Goal: Register for event/course

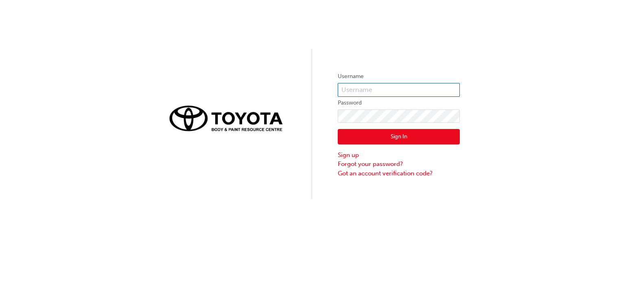
click at [374, 88] on input "text" at bounding box center [399, 90] width 122 height 14
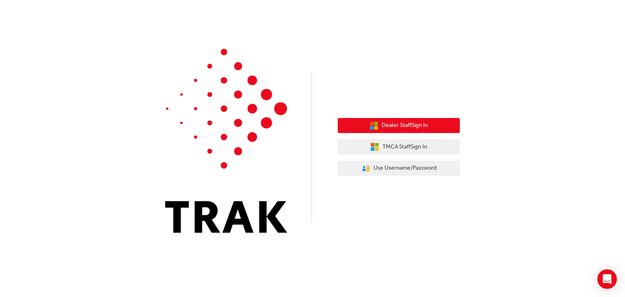
click at [393, 120] on button "Dealer Staff Sign In" at bounding box center [399, 125] width 122 height 15
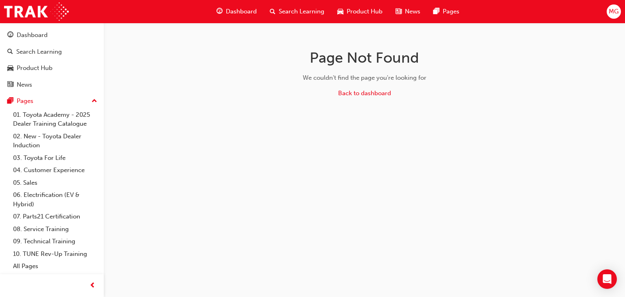
click at [243, 10] on span "Dashboard" at bounding box center [241, 11] width 31 height 9
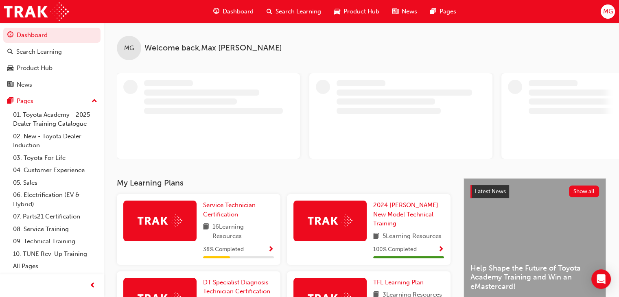
click at [613, 12] on div "MG" at bounding box center [608, 11] width 14 height 14
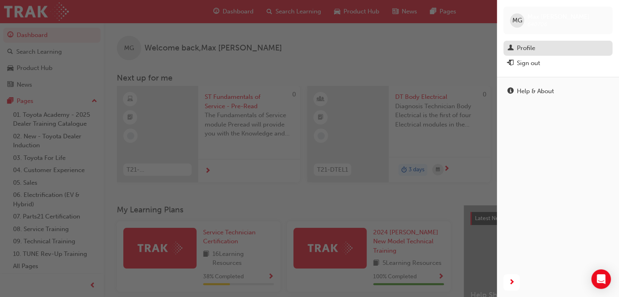
click at [523, 51] on div "Profile" at bounding box center [526, 48] width 18 height 9
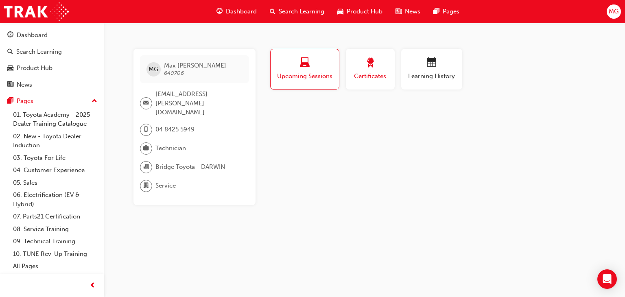
click at [367, 68] on span "award-icon" at bounding box center [371, 63] width 10 height 11
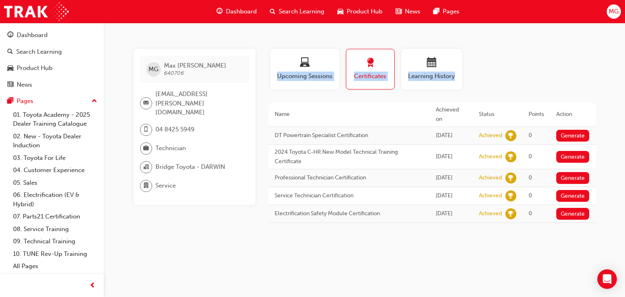
drag, startPoint x: 337, startPoint y: 242, endPoint x: 244, endPoint y: 228, distance: 93.5
click at [244, 228] on div "MG Max Garton 640706 max.garton@bridgetoyota.com.au 04 8425 5949 Technician Bri…" at bounding box center [312, 148] width 625 height 297
drag, startPoint x: 247, startPoint y: 195, endPoint x: 425, endPoint y: 71, distance: 216.8
click at [425, 71] on div "Learning History" at bounding box center [431, 69] width 49 height 23
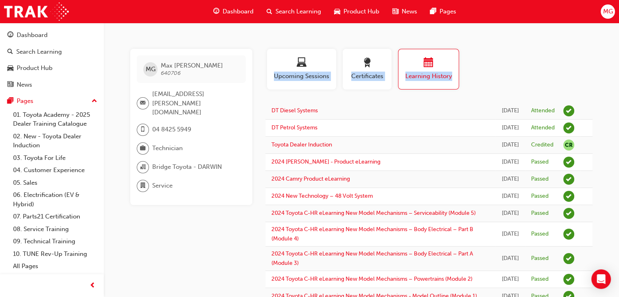
click at [530, 52] on div "Profile Upcoming Sessions Certificates Learning History" at bounding box center [429, 72] width 344 height 47
click at [245, 18] on div "Dashboard" at bounding box center [233, 11] width 53 height 17
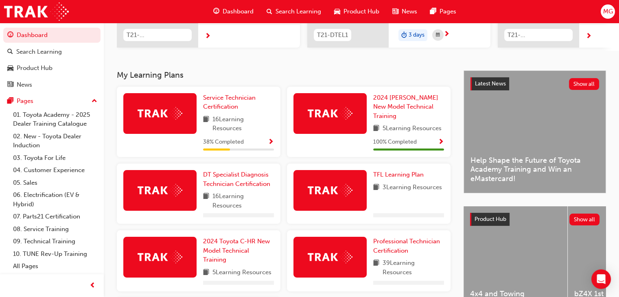
scroll to position [134, 0]
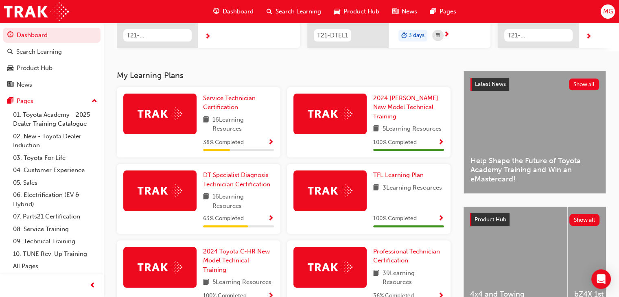
click at [272, 223] on span "Show Progress" at bounding box center [271, 218] width 6 height 7
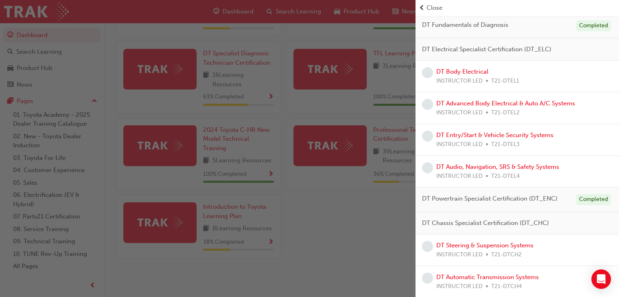
scroll to position [0, 0]
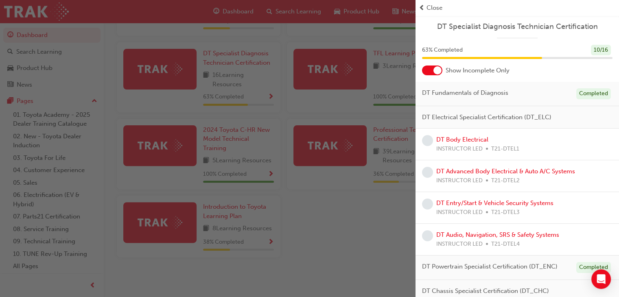
click at [386, 245] on div "button" at bounding box center [208, 148] width 416 height 297
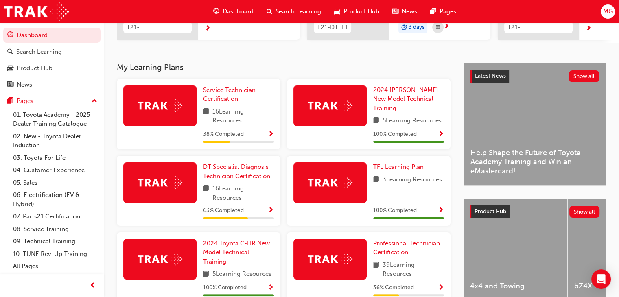
scroll to position [142, 0]
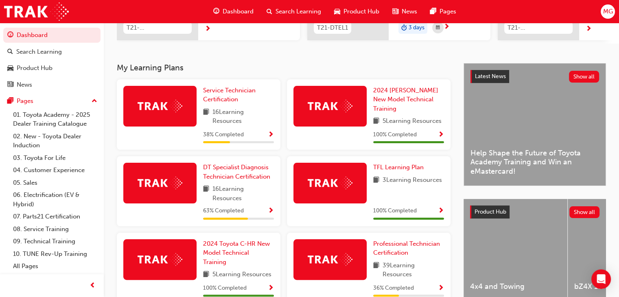
click at [268, 137] on span "Show Progress" at bounding box center [271, 134] width 6 height 7
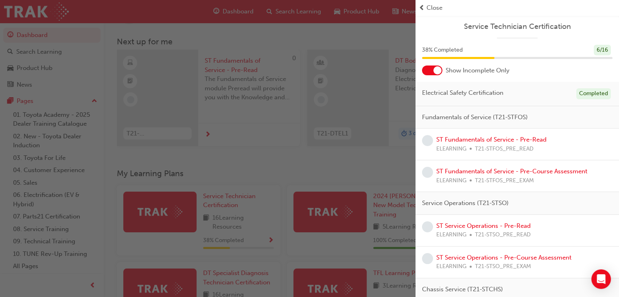
scroll to position [0, 0]
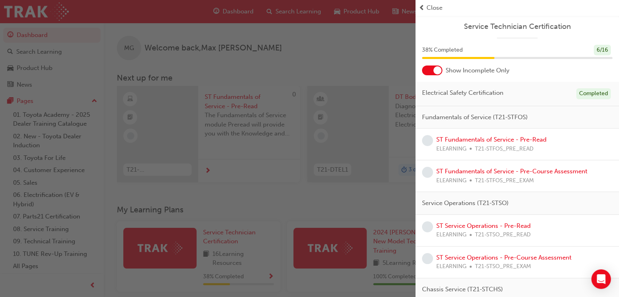
click at [306, 228] on div "button" at bounding box center [208, 148] width 416 height 297
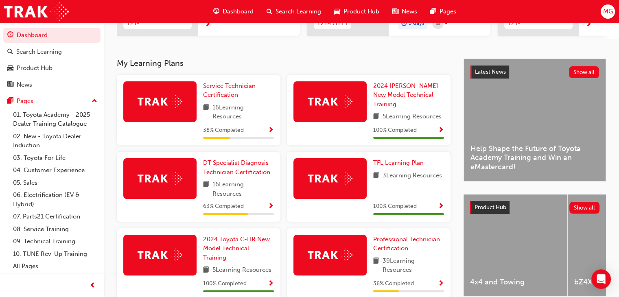
scroll to position [192, 0]
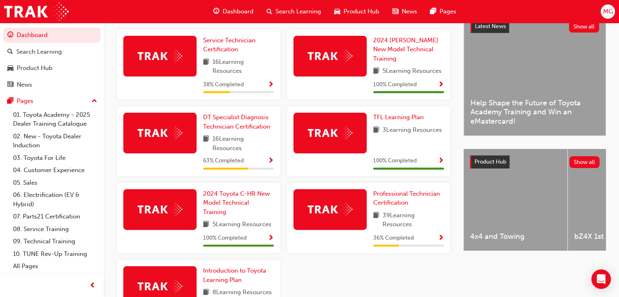
click at [263, 163] on div "63 % Completed" at bounding box center [238, 161] width 71 height 10
click at [244, 130] on span "DT Specialist Diagnosis Technician Certification" at bounding box center [236, 122] width 67 height 17
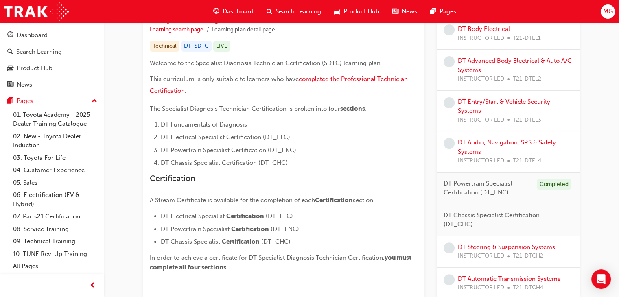
scroll to position [137, 0]
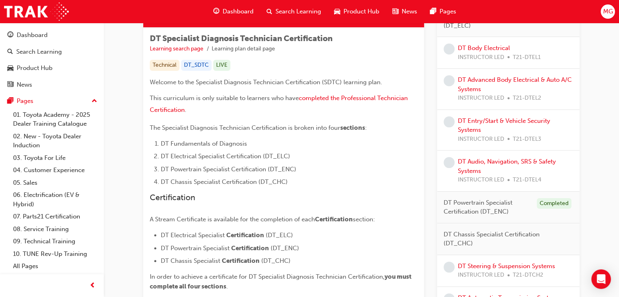
click at [249, 235] on span "Certification" at bounding box center [245, 235] width 38 height 7
click at [335, 100] on span "completed the Professional Technician Certification" at bounding box center [280, 103] width 260 height 19
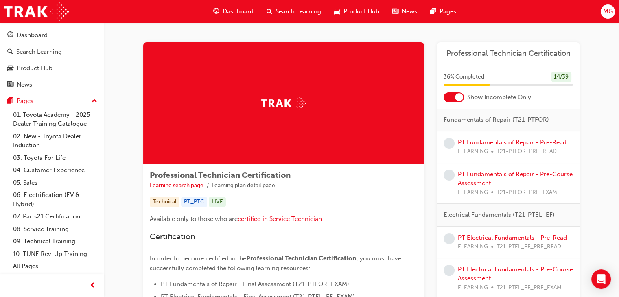
click at [233, 7] on span "Dashboard" at bounding box center [238, 11] width 31 height 9
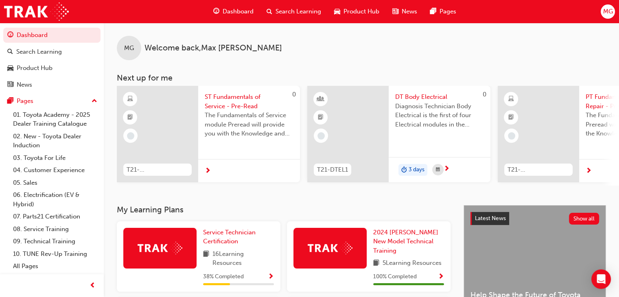
click at [618, 7] on div "Dashboard Search Learning Product Hub News Pages MG" at bounding box center [309, 11] width 619 height 23
click at [601, 11] on div "MG" at bounding box center [608, 11] width 14 height 14
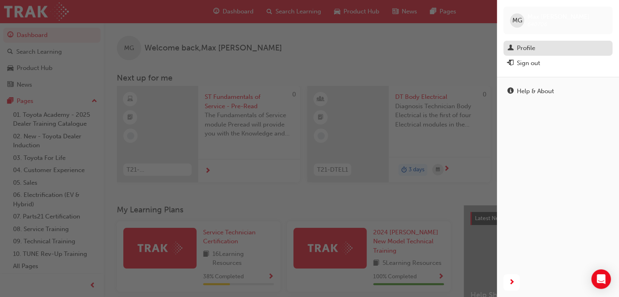
click at [525, 46] on div "Profile" at bounding box center [526, 48] width 18 height 9
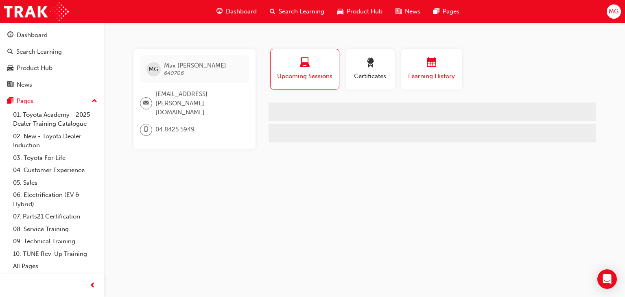
click at [414, 73] on span "Learning History" at bounding box center [431, 76] width 49 height 9
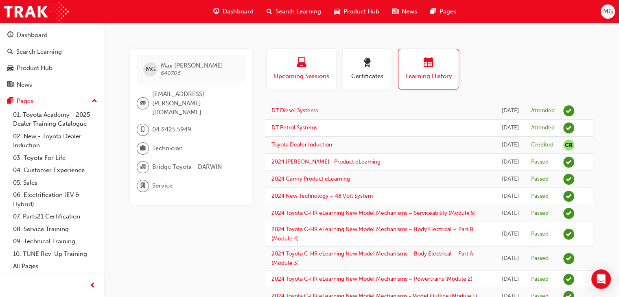
click at [311, 70] on div "button" at bounding box center [301, 64] width 57 height 13
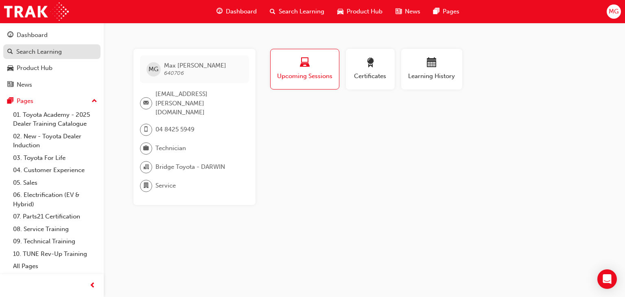
click at [59, 54] on div "Search Learning" at bounding box center [39, 51] width 46 height 9
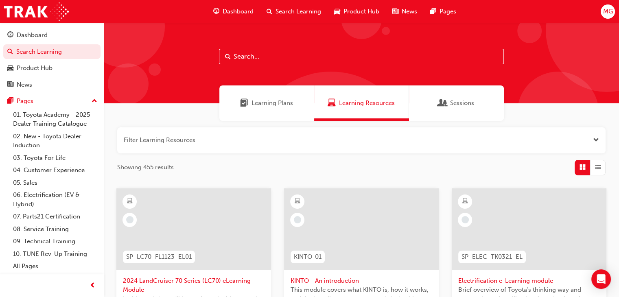
click at [439, 111] on div "Sessions" at bounding box center [456, 102] width 95 height 35
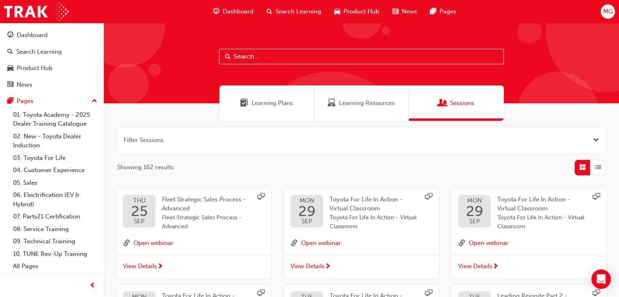
click at [234, 143] on button "button" at bounding box center [361, 140] width 488 height 26
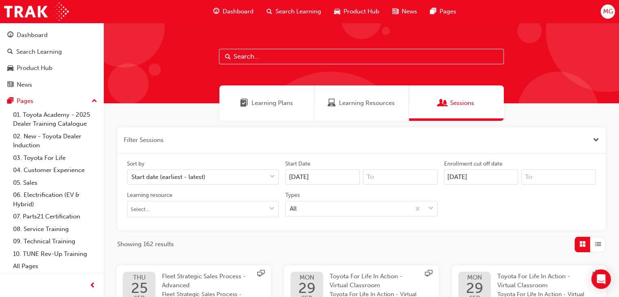
click at [192, 217] on div "Sort by Start date (earliest - latest) Start Date 25/09/25 Enrollment cut off d…" at bounding box center [361, 192] width 475 height 64
click at [194, 215] on input "Learning resource" at bounding box center [202, 208] width 151 height 15
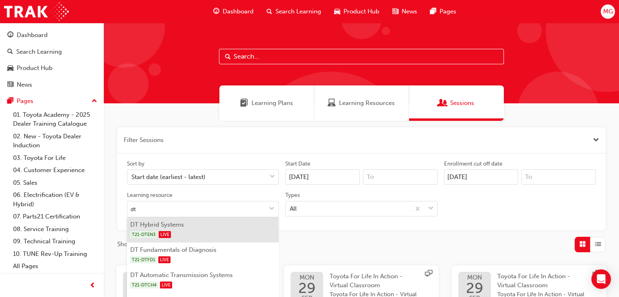
type input "dt b"
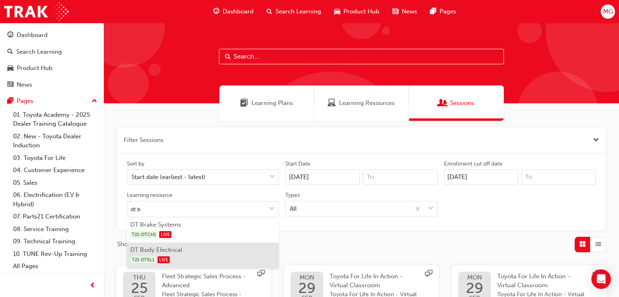
click at [224, 258] on div "T21-DTEL1 LIVE" at bounding box center [203, 260] width 146 height 10
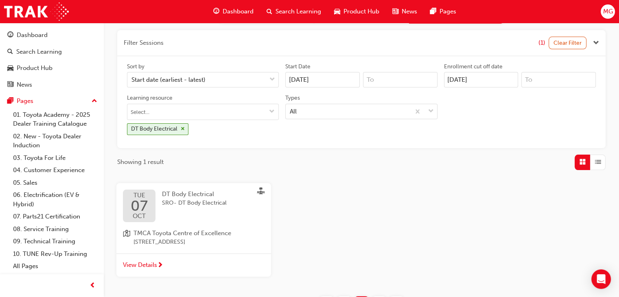
scroll to position [99, 0]
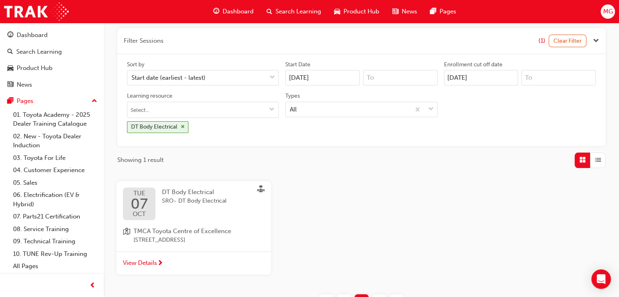
click at [204, 199] on span "SRO- DT Body Electrical" at bounding box center [194, 201] width 65 height 9
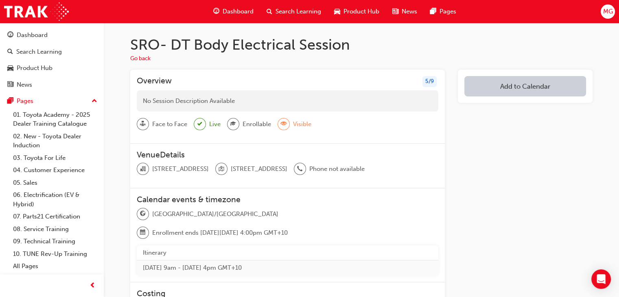
click at [369, 243] on div "Australia/Sydney Enrollment ends on Fri 3 Oct 2025, 4:00pm GMT+10" at bounding box center [288, 226] width 302 height 37
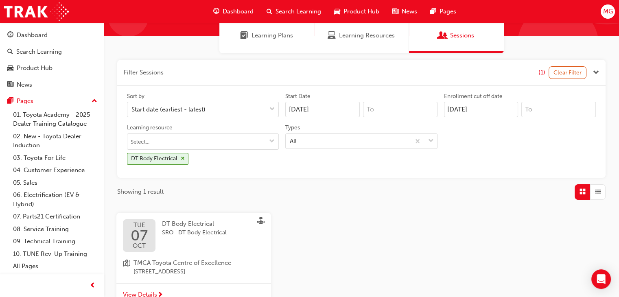
scroll to position [163, 0]
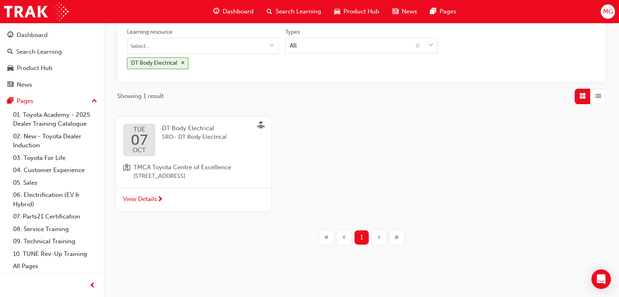
drag, startPoint x: 405, startPoint y: 224, endPoint x: 342, endPoint y: 186, distance: 73.4
click at [342, 186] on div "TUE 07 OCT DT Body Electrical SRO- DT Body Electrical TMCA Toyota Centre of Exc…" at bounding box center [361, 167] width 503 height 101
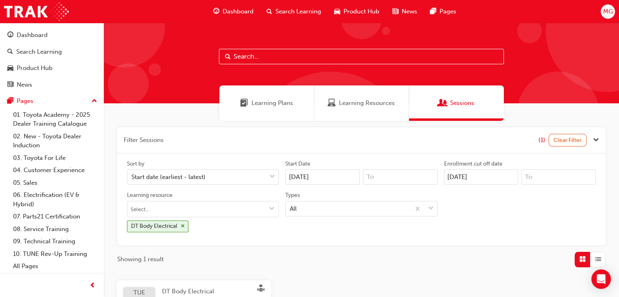
click at [342, 186] on div "Sort by Start date (earliest - latest) Start Date 25/09/25 Enrollment cut off d…" at bounding box center [361, 199] width 475 height 79
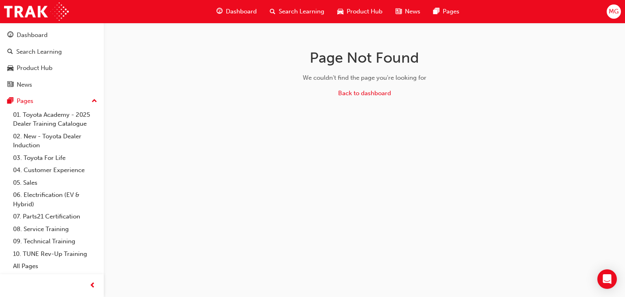
click at [601, 14] on div "Dashboard Search Learning Product Hub News Pages MG" at bounding box center [312, 11] width 625 height 23
click at [620, 15] on div "MG" at bounding box center [614, 11] width 14 height 14
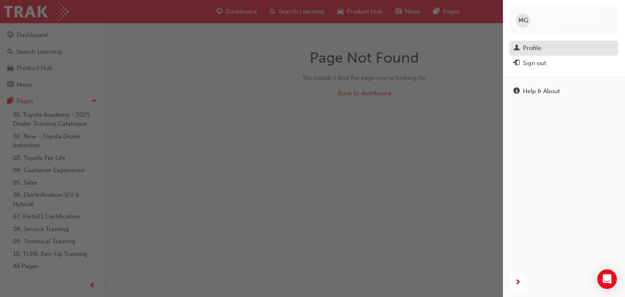
click at [535, 48] on div "Profile" at bounding box center [532, 48] width 18 height 9
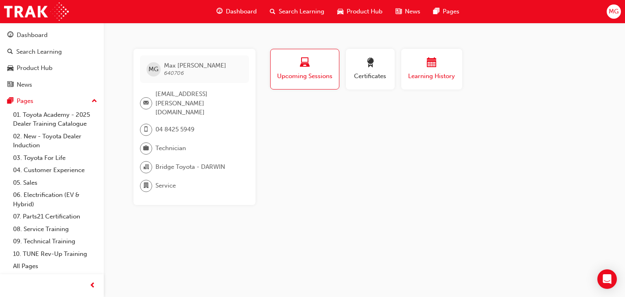
click at [452, 77] on span "Learning History" at bounding box center [431, 76] width 49 height 9
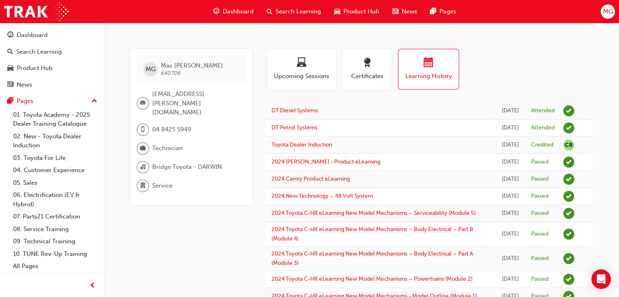
click at [229, 8] on span "Dashboard" at bounding box center [238, 11] width 31 height 9
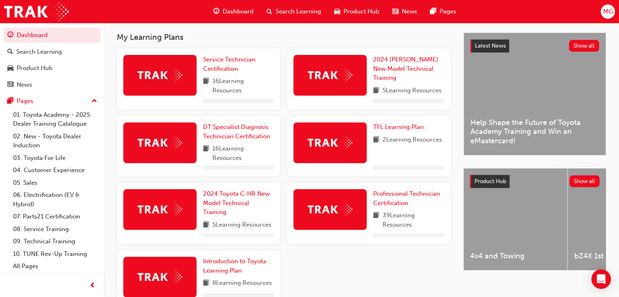
scroll to position [145, 0]
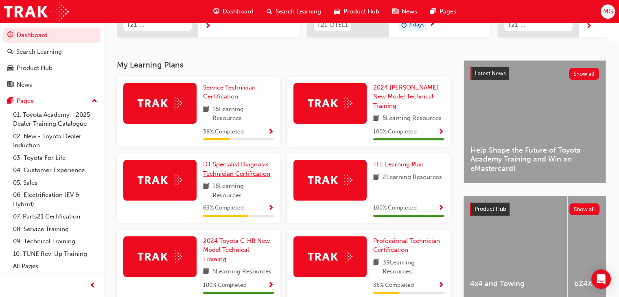
click at [273, 178] on link "DT Specialist Diagnosis Technician Certification" at bounding box center [238, 169] width 71 height 18
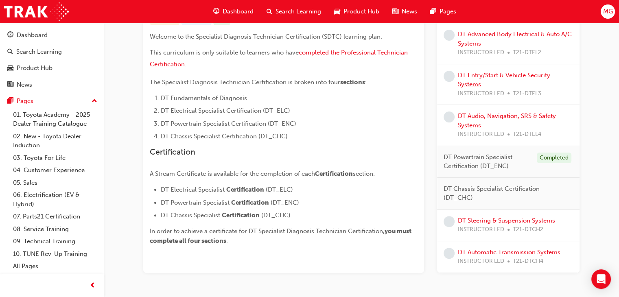
scroll to position [183, 0]
click at [493, 249] on link "DT Automatic Transmission Systems" at bounding box center [509, 251] width 103 height 7
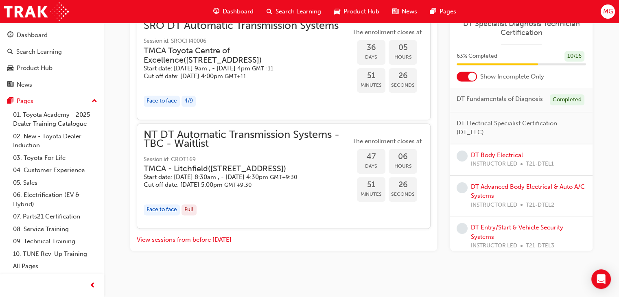
scroll to position [1263, 0]
click at [348, 155] on span "Session id: CROT169" at bounding box center [247, 159] width 207 height 9
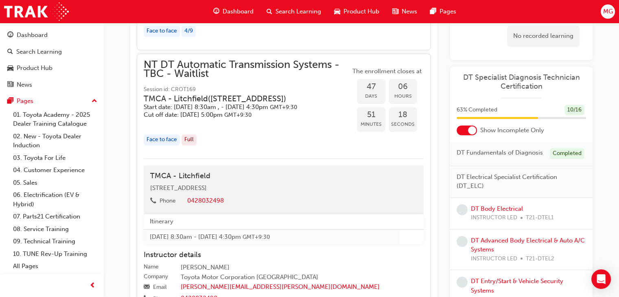
click at [186, 79] on span "NT DT Automatic Transmission Systems - TBC - Waitlist" at bounding box center [247, 69] width 207 height 18
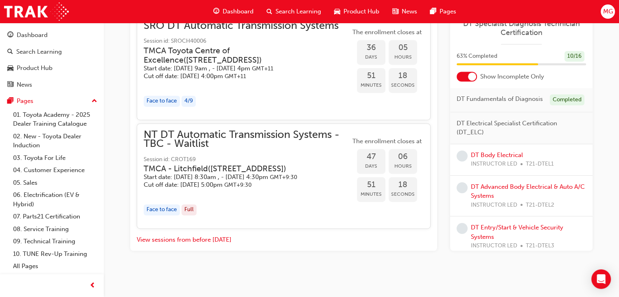
scroll to position [1270, 0]
click at [186, 130] on span "NT DT Automatic Transmission Systems - TBC - Waitlist" at bounding box center [247, 139] width 207 height 18
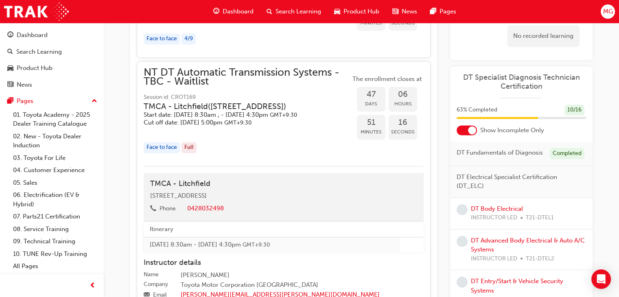
scroll to position [1277, 0]
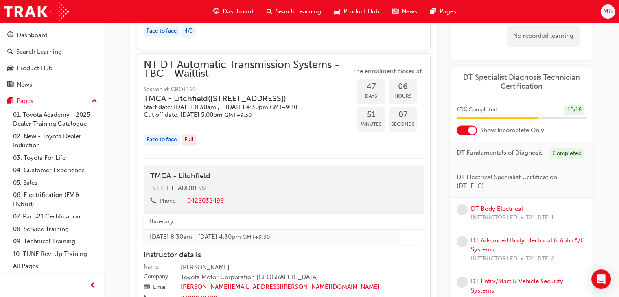
click at [331, 79] on span "NT DT Automatic Transmission Systems - TBC - Waitlist" at bounding box center [247, 69] width 207 height 18
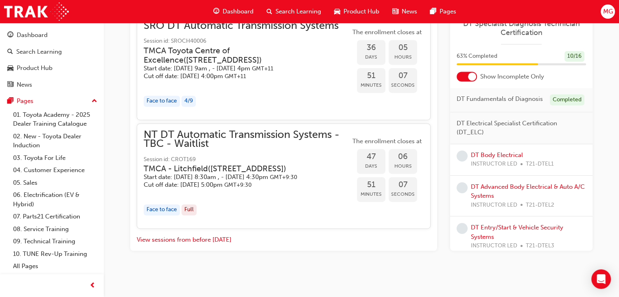
click at [331, 130] on span "NT DT Automatic Transmission Systems - TBC - Waitlist" at bounding box center [247, 139] width 207 height 18
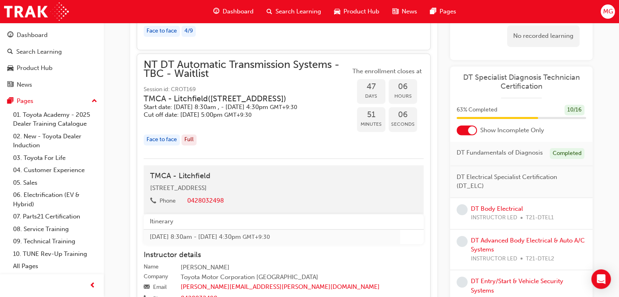
click at [331, 79] on span "NT DT Automatic Transmission Systems - TBC - Waitlist" at bounding box center [247, 69] width 207 height 18
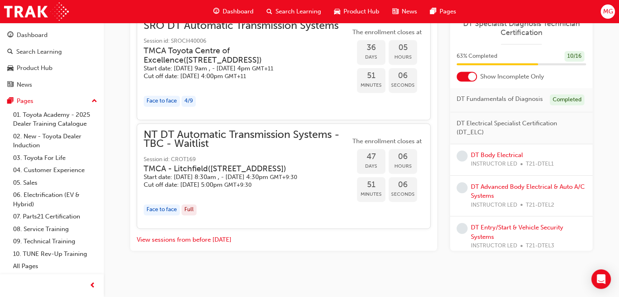
click at [331, 130] on span "NT DT Automatic Transmission Systems - TBC - Waitlist" at bounding box center [247, 139] width 207 height 18
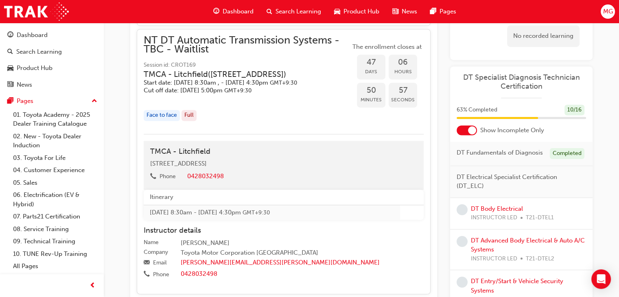
scroll to position [1299, 0]
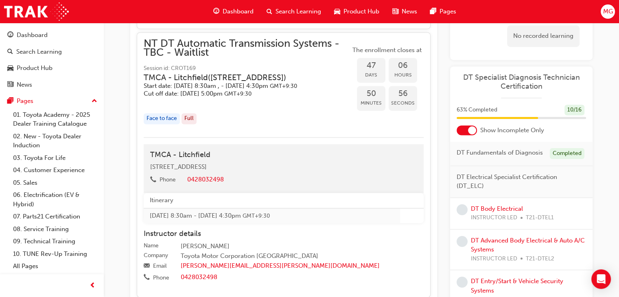
click at [199, 57] on span "NT DT Automatic Transmission Systems - TBC - Waitlist" at bounding box center [247, 48] width 207 height 18
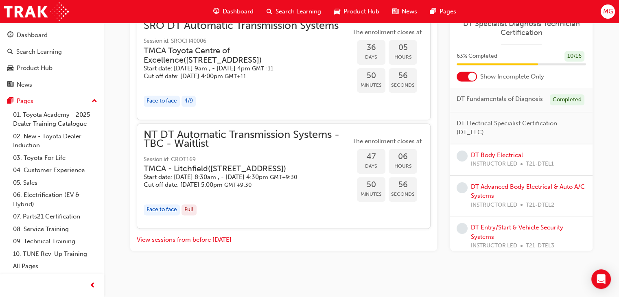
scroll to position [1270, 0]
click at [193, 132] on span "NT DT Automatic Transmission Systems - TBC - Waitlist" at bounding box center [247, 139] width 207 height 18
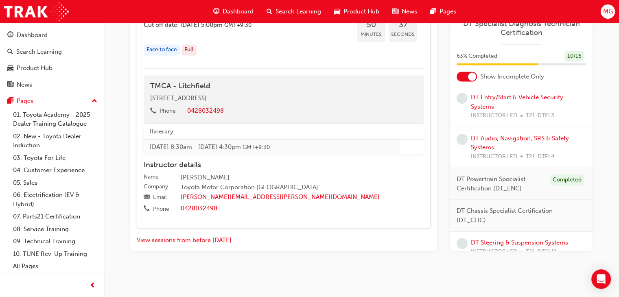
scroll to position [181, 0]
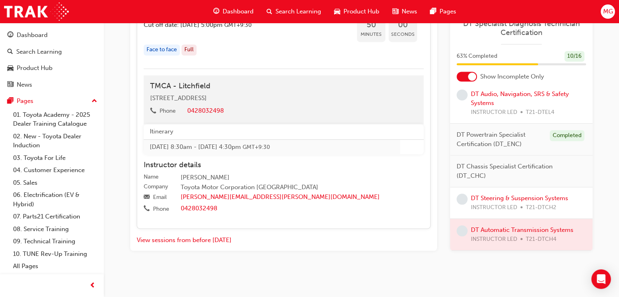
click at [290, 9] on span "Search Learning" at bounding box center [299, 11] width 46 height 9
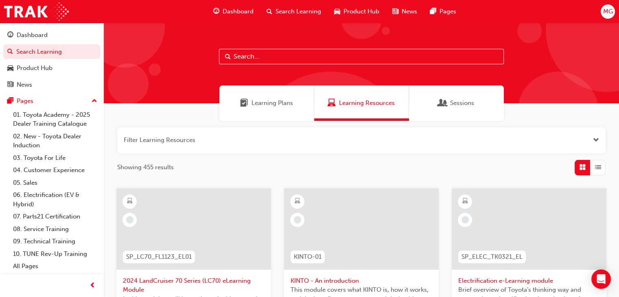
click at [285, 96] on div "Learning Plans" at bounding box center [266, 102] width 95 height 35
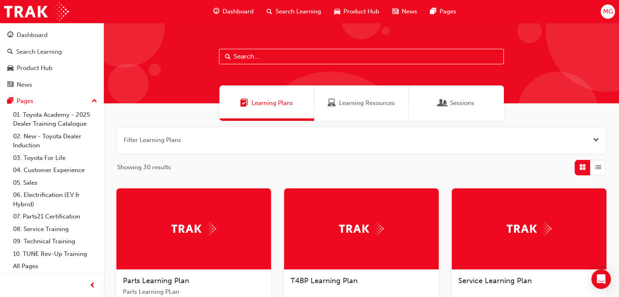
click at [445, 112] on div "Sessions" at bounding box center [456, 102] width 95 height 35
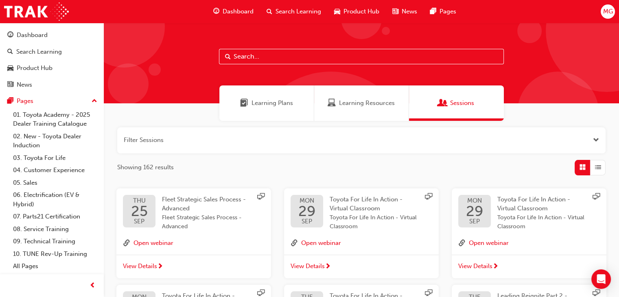
click at [185, 138] on button "button" at bounding box center [361, 140] width 488 height 26
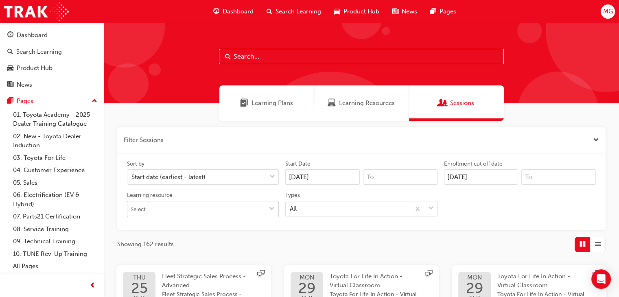
click at [180, 215] on input "Learning resource" at bounding box center [202, 208] width 151 height 15
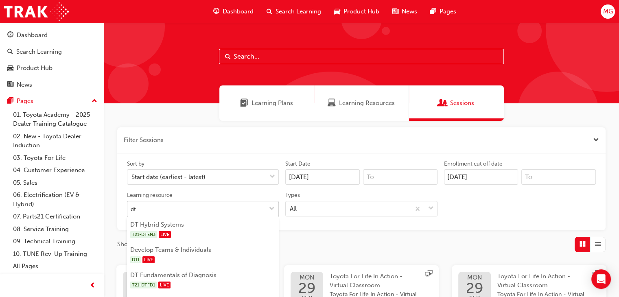
type input "dt a"
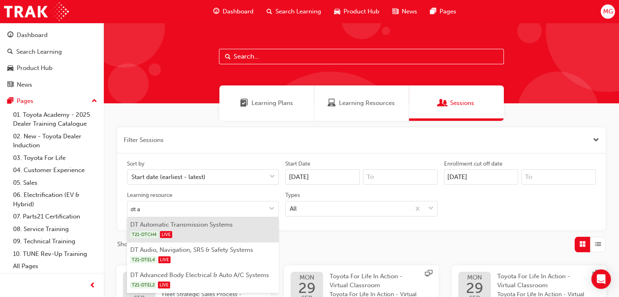
click at [178, 225] on li "DT Automatic Transmission Systems T21-DTCH4 LIVE" at bounding box center [203, 229] width 152 height 25
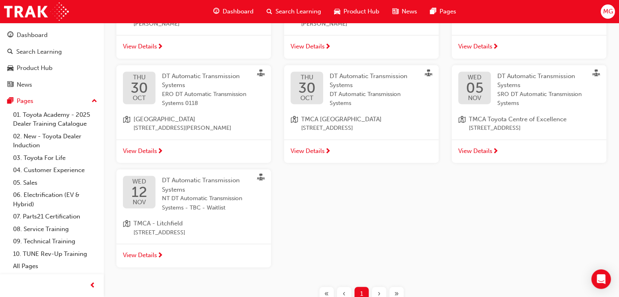
scroll to position [331, 0]
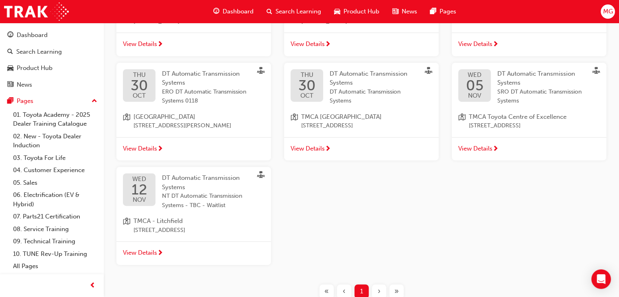
click at [161, 256] on span "next-icon" at bounding box center [160, 253] width 6 height 7
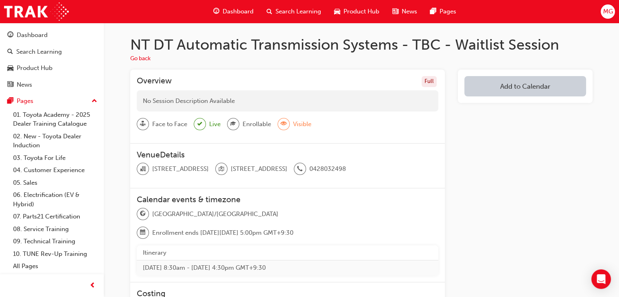
click at [469, 47] on h1 "NT DT Automatic Transmission Systems - TBC - Waitlist Session" at bounding box center [361, 45] width 462 height 18
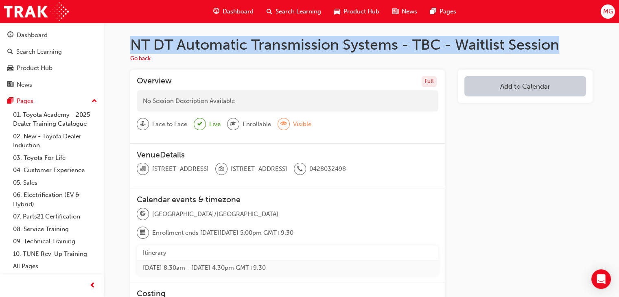
click at [469, 47] on h1 "NT DT Automatic Transmission Systems - TBC - Waitlist Session" at bounding box center [361, 45] width 462 height 18
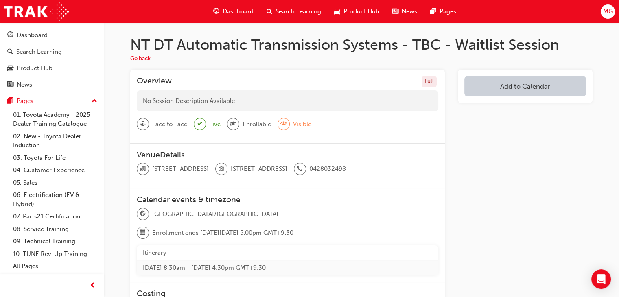
drag, startPoint x: 349, startPoint y: 149, endPoint x: 307, endPoint y: 150, distance: 42.7
drag, startPoint x: 307, startPoint y: 150, endPoint x: 265, endPoint y: 149, distance: 41.1
click at [265, 149] on div "VenueDetails [STREET_ADDRESS][GEOGRAPHIC_DATA][STREET_ADDRESS] 0820 0428032498" at bounding box center [287, 166] width 315 height 45
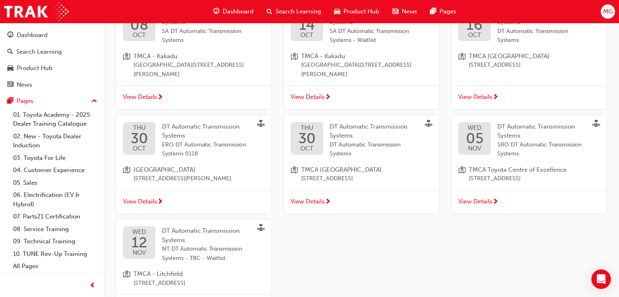
scroll to position [386, 0]
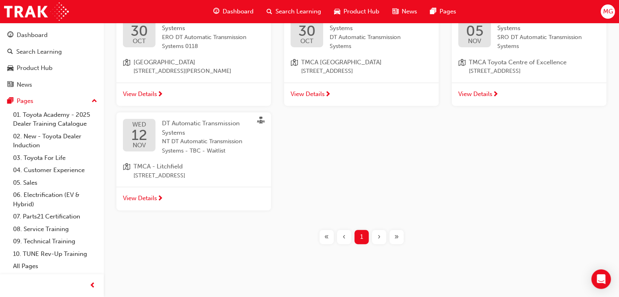
click at [239, 143] on span "NT DT Automatic Transmission Systems - TBC - Waitlist" at bounding box center [207, 146] width 90 height 18
